Goal: Task Accomplishment & Management: Manage account settings

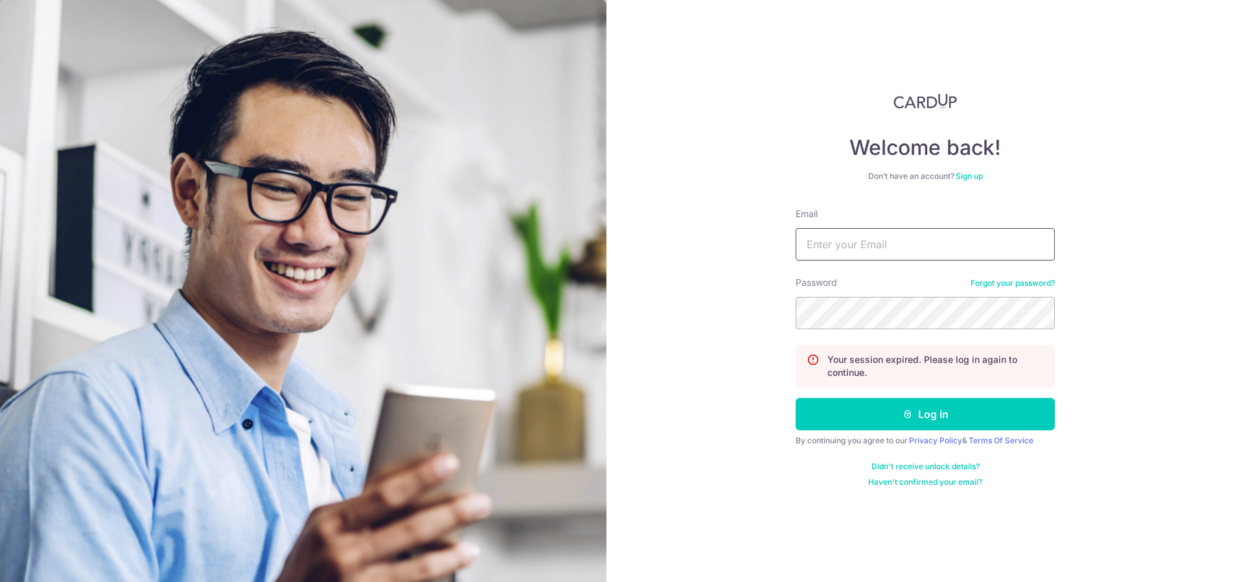
click at [899, 235] on input "Email" at bounding box center [925, 244] width 259 height 32
type input "[EMAIL_ADDRESS][DOMAIN_NAME]"
click at [796, 398] on button "Log in" at bounding box center [925, 414] width 259 height 32
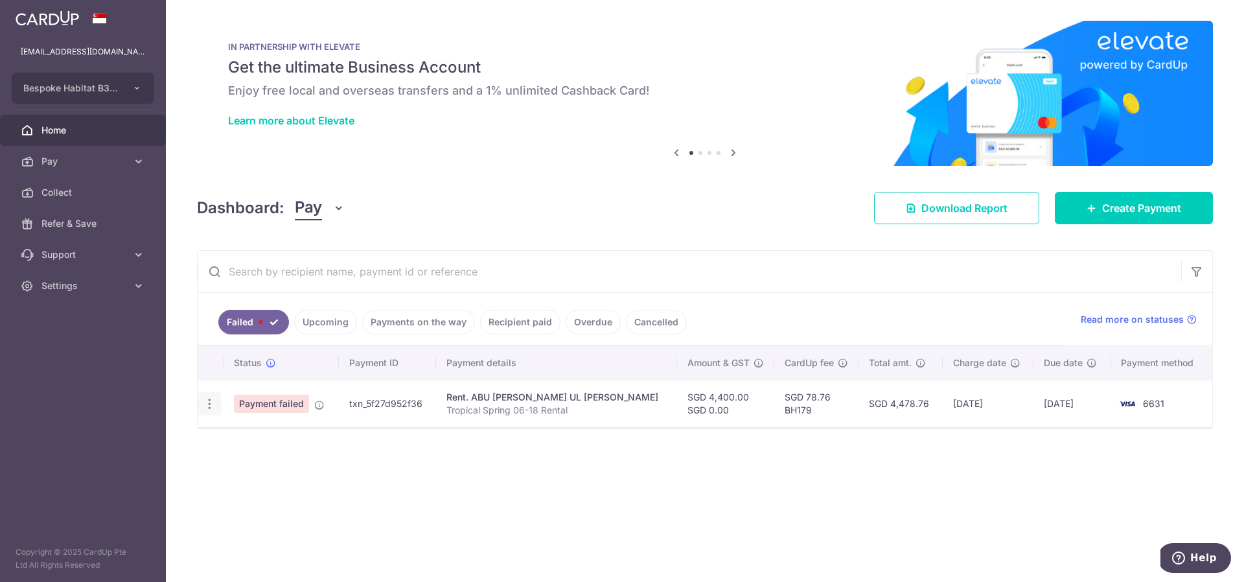
click at [208, 399] on icon "button" at bounding box center [210, 404] width 14 height 14
click at [266, 435] on span "Update payment" at bounding box center [279, 439] width 88 height 16
radio input "true"
type input "4,400.00"
type input "0.00"
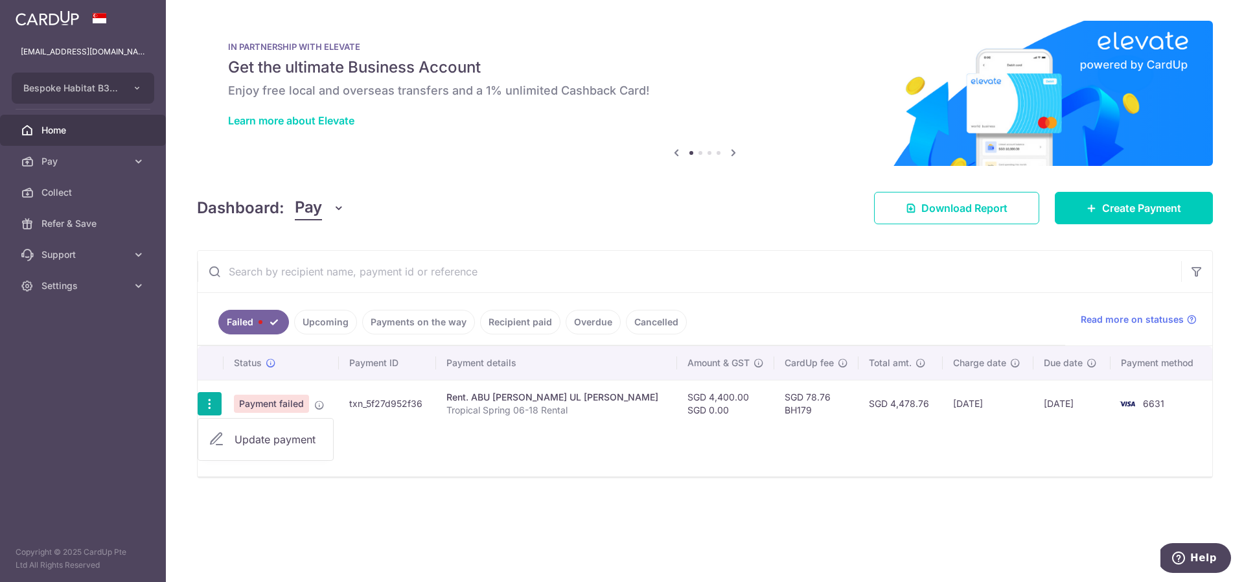
type input "Tropical Spring 06-18 Rental"
type input "TS 0618"
type input "BH179"
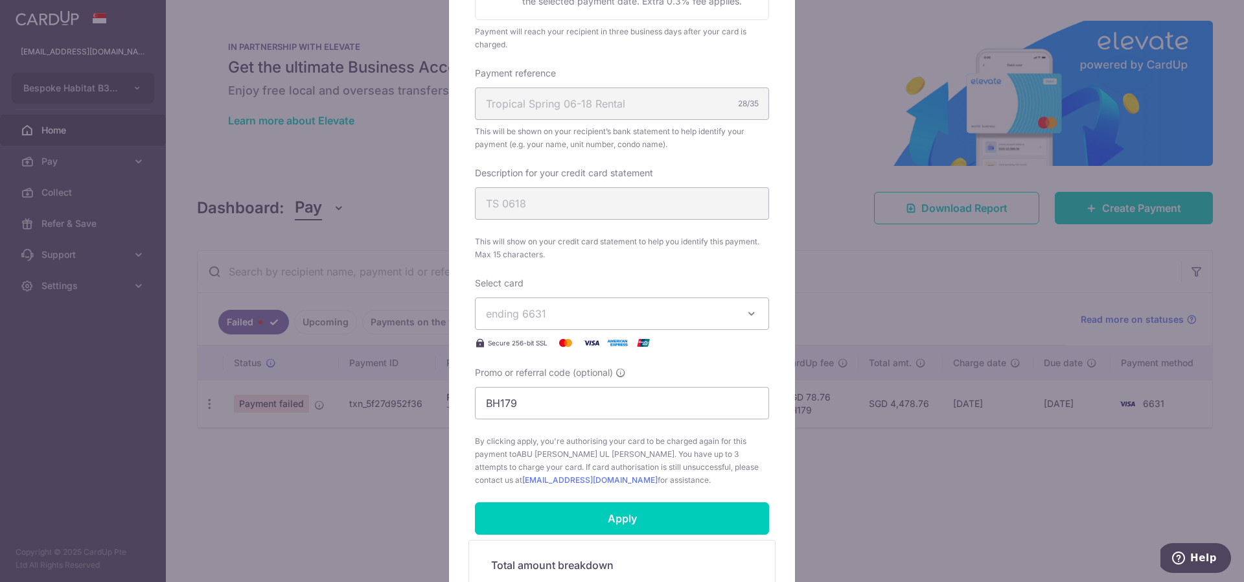
scroll to position [577, 0]
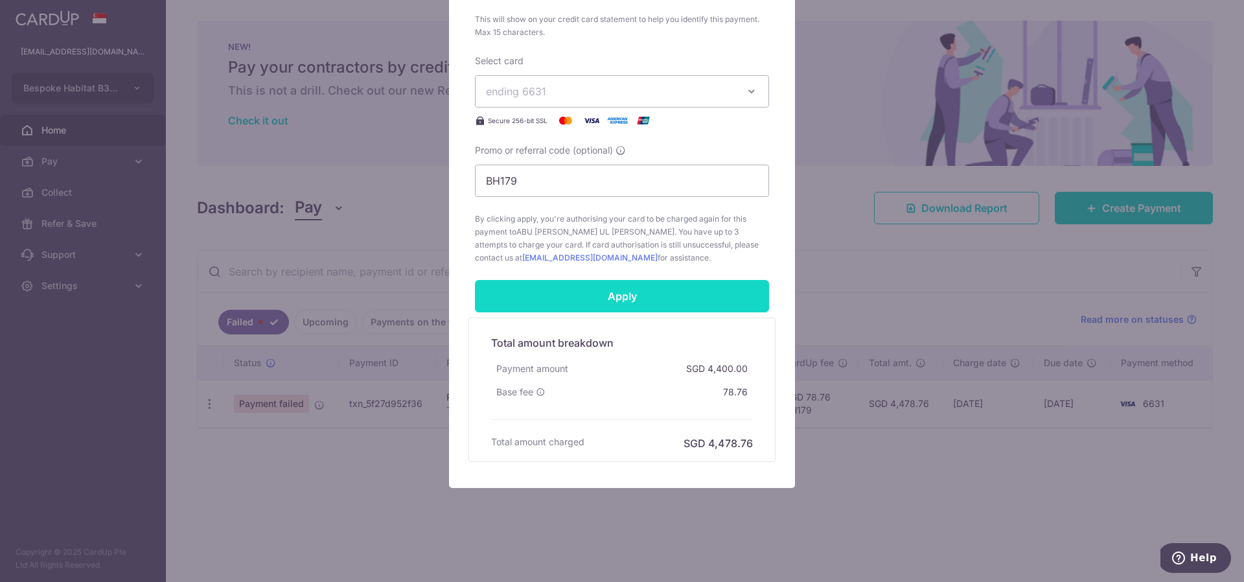
click at [641, 294] on input "Apply" at bounding box center [622, 296] width 294 height 32
